Goal: Check status: Check status

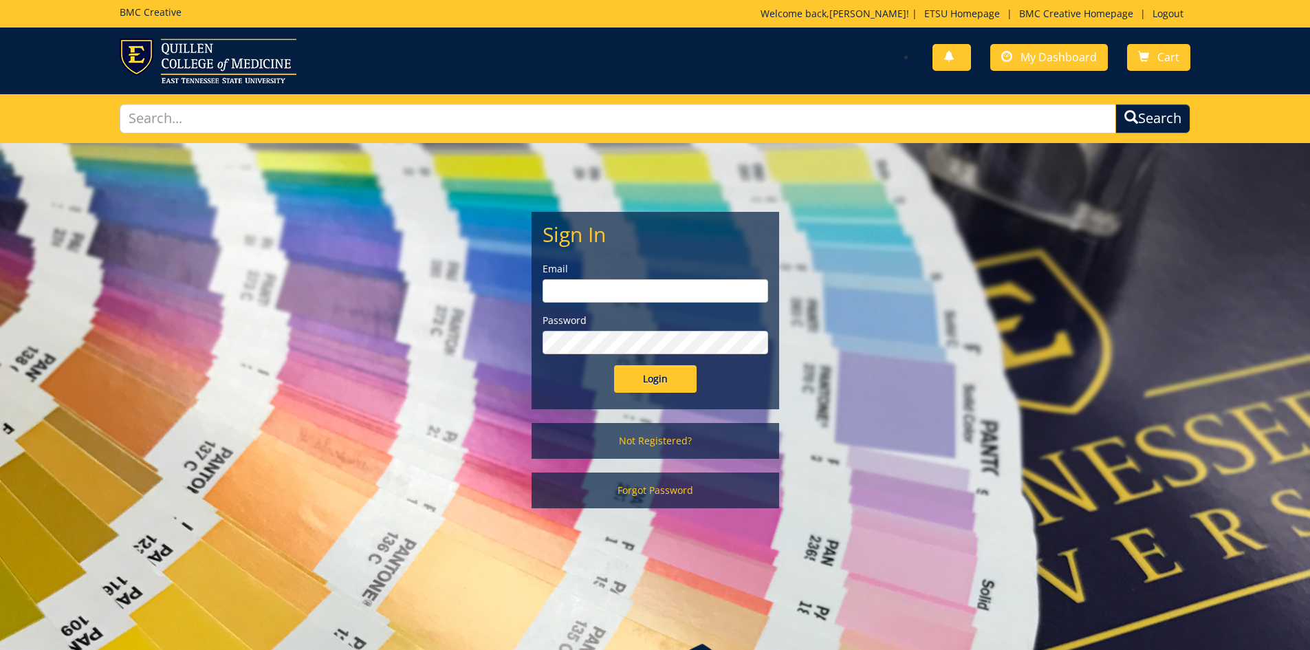
click at [610, 277] on div "Email" at bounding box center [656, 282] width 226 height 41
click at [618, 279] on input "email" at bounding box center [656, 290] width 226 height 23
type input "branch@etsu.edu"
click at [614, 365] on input "Login" at bounding box center [655, 379] width 83 height 28
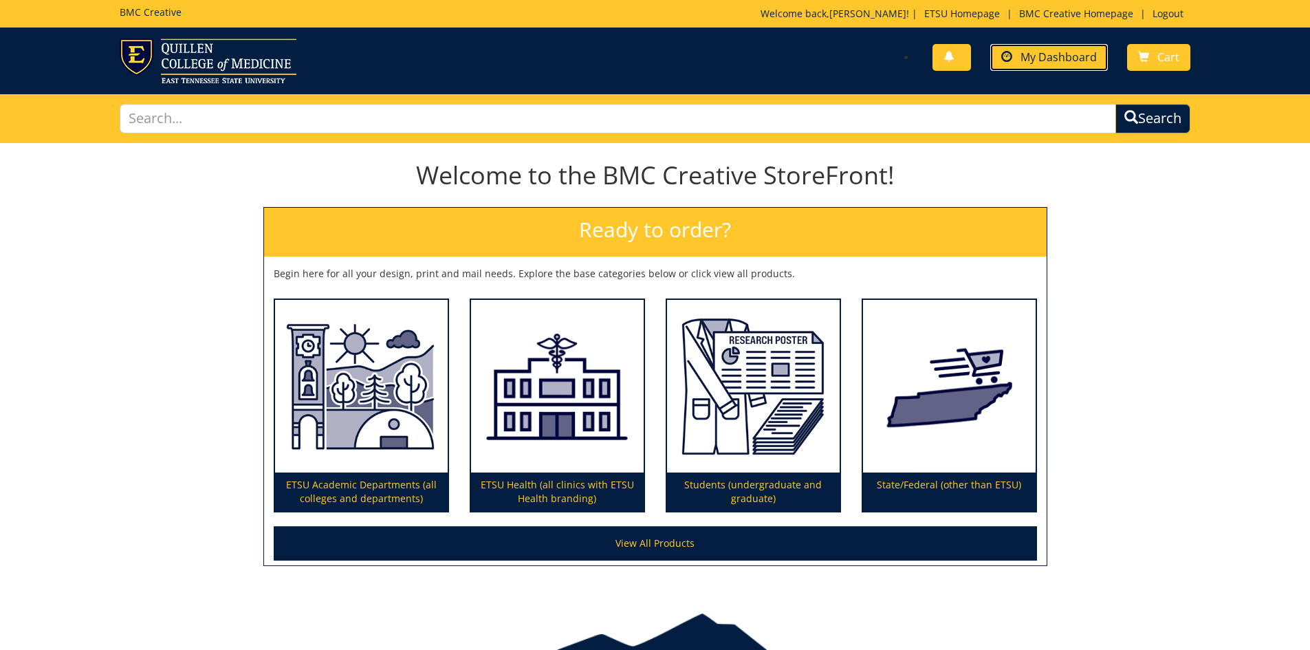
click at [1083, 59] on span "My Dashboard" at bounding box center [1059, 57] width 76 height 15
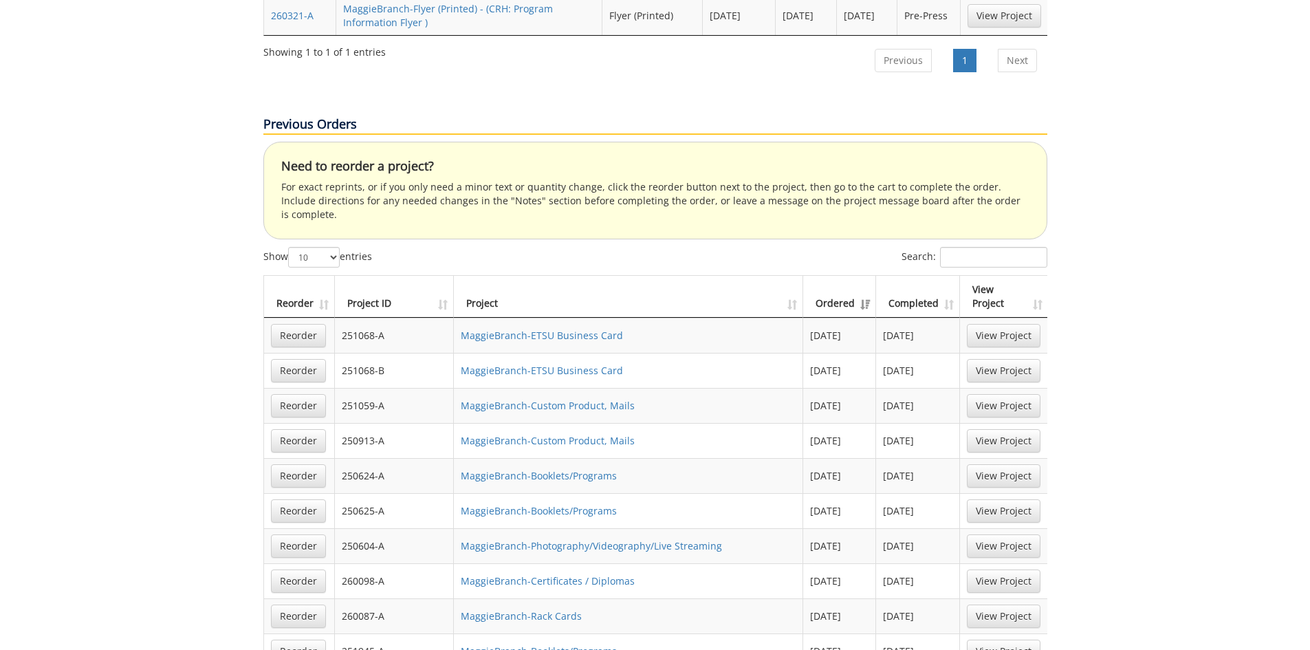
scroll to position [826, 0]
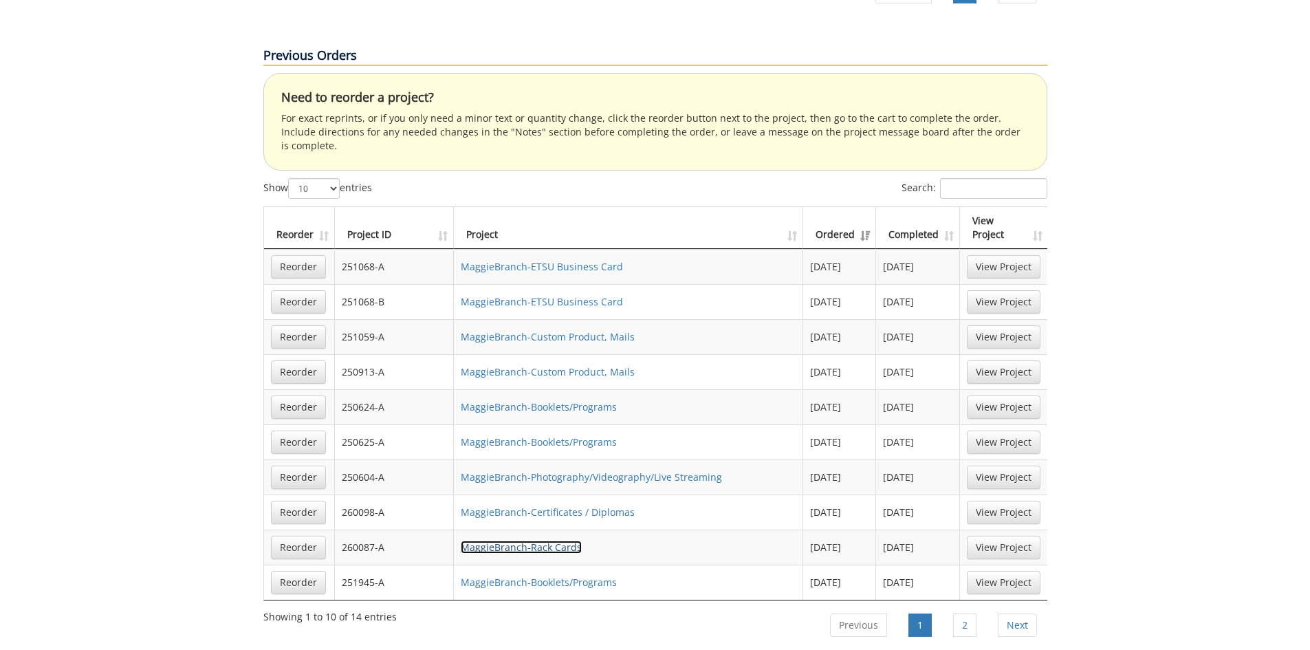
click at [487, 541] on link "MaggieBranch-Rack Cards" at bounding box center [521, 547] width 121 height 13
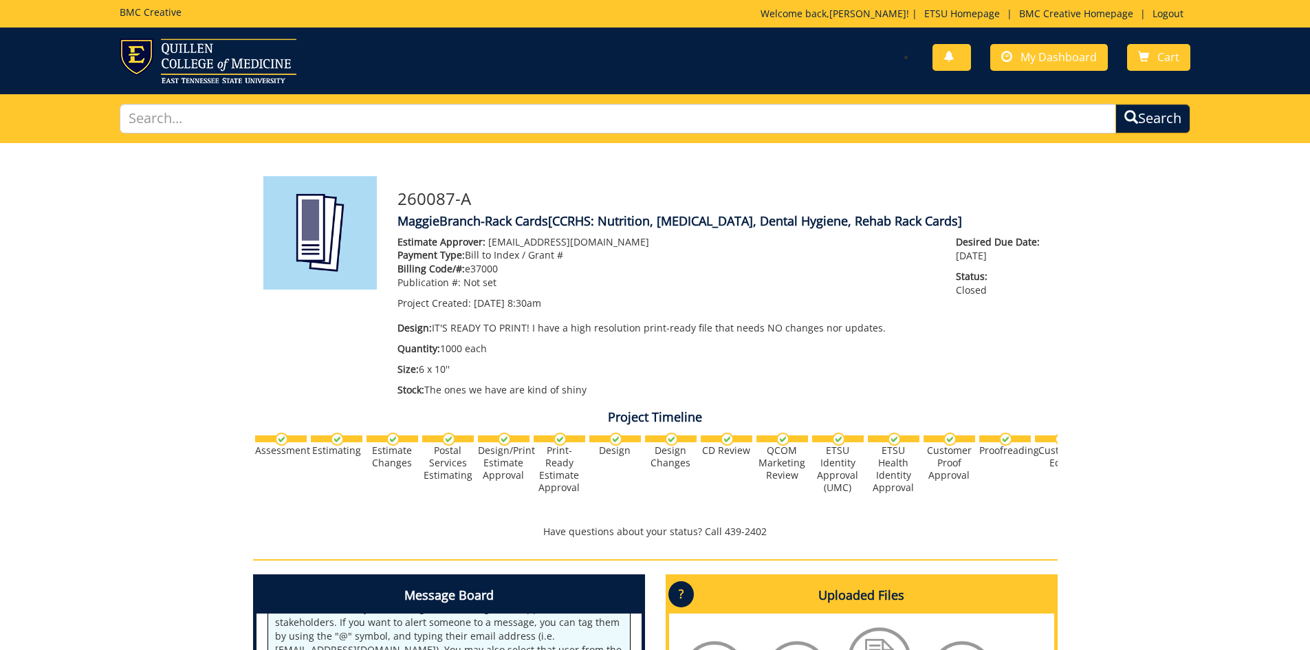
scroll to position [206, 0]
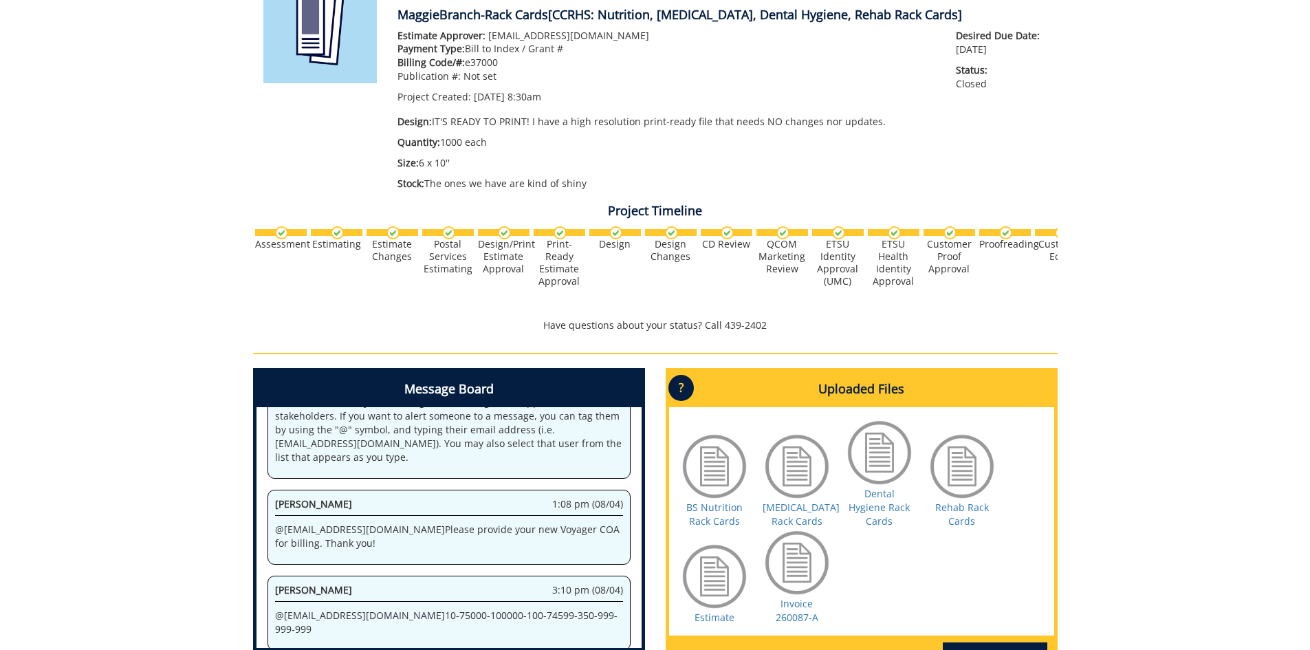
click at [701, 574] on div at bounding box center [714, 576] width 69 height 69
click at [718, 611] on link "Estimate" at bounding box center [715, 617] width 40 height 13
click at [793, 501] on link "Radiology Rack Cards" at bounding box center [801, 514] width 77 height 27
click at [724, 501] on link "BS Nutrition Rack Cards" at bounding box center [715, 514] width 56 height 27
click at [903, 495] on link "Dental Hygiene Rack Cards" at bounding box center [879, 507] width 61 height 41
